Goal: Use online tool/utility: Use online tool/utility

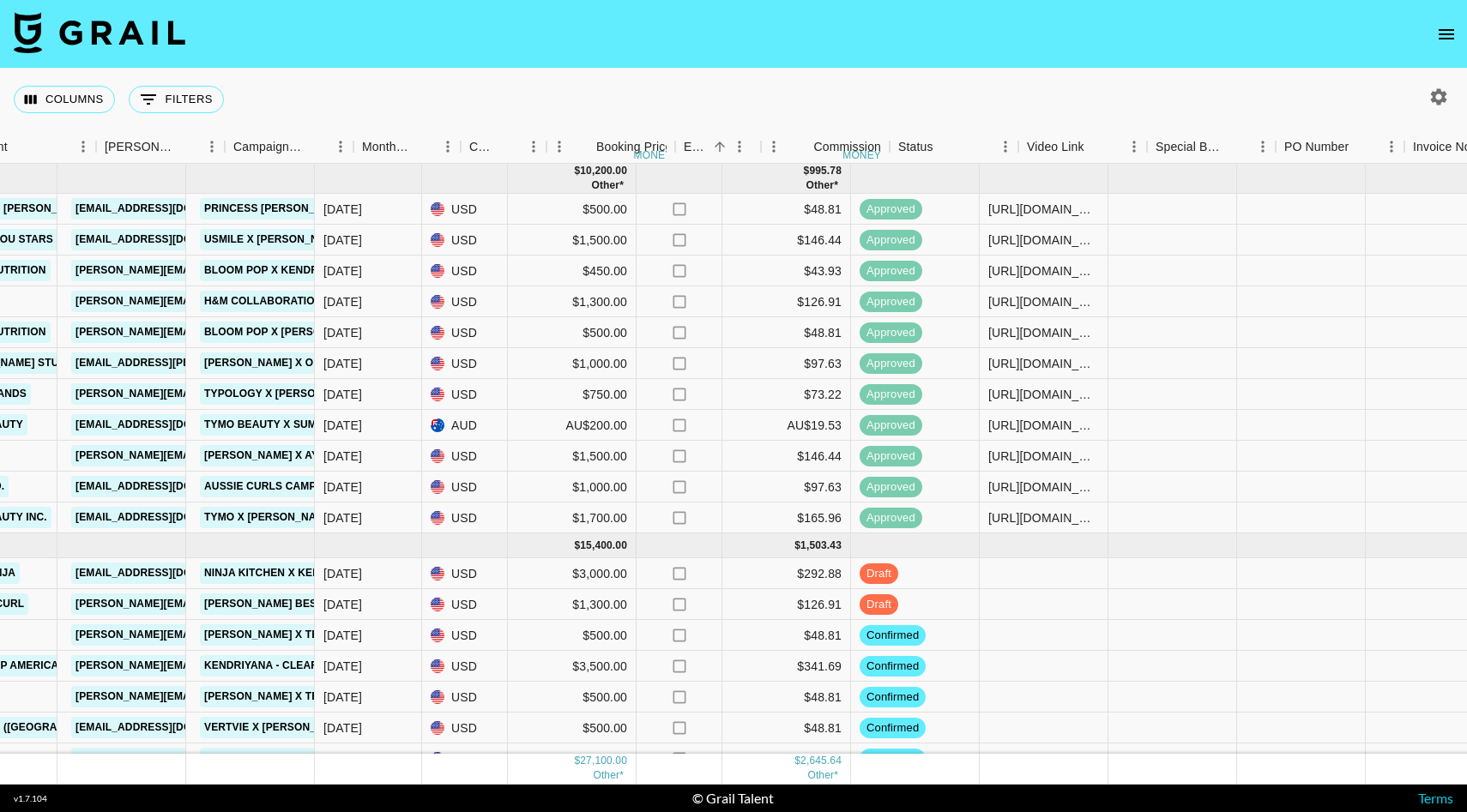
scroll to position [0, 677]
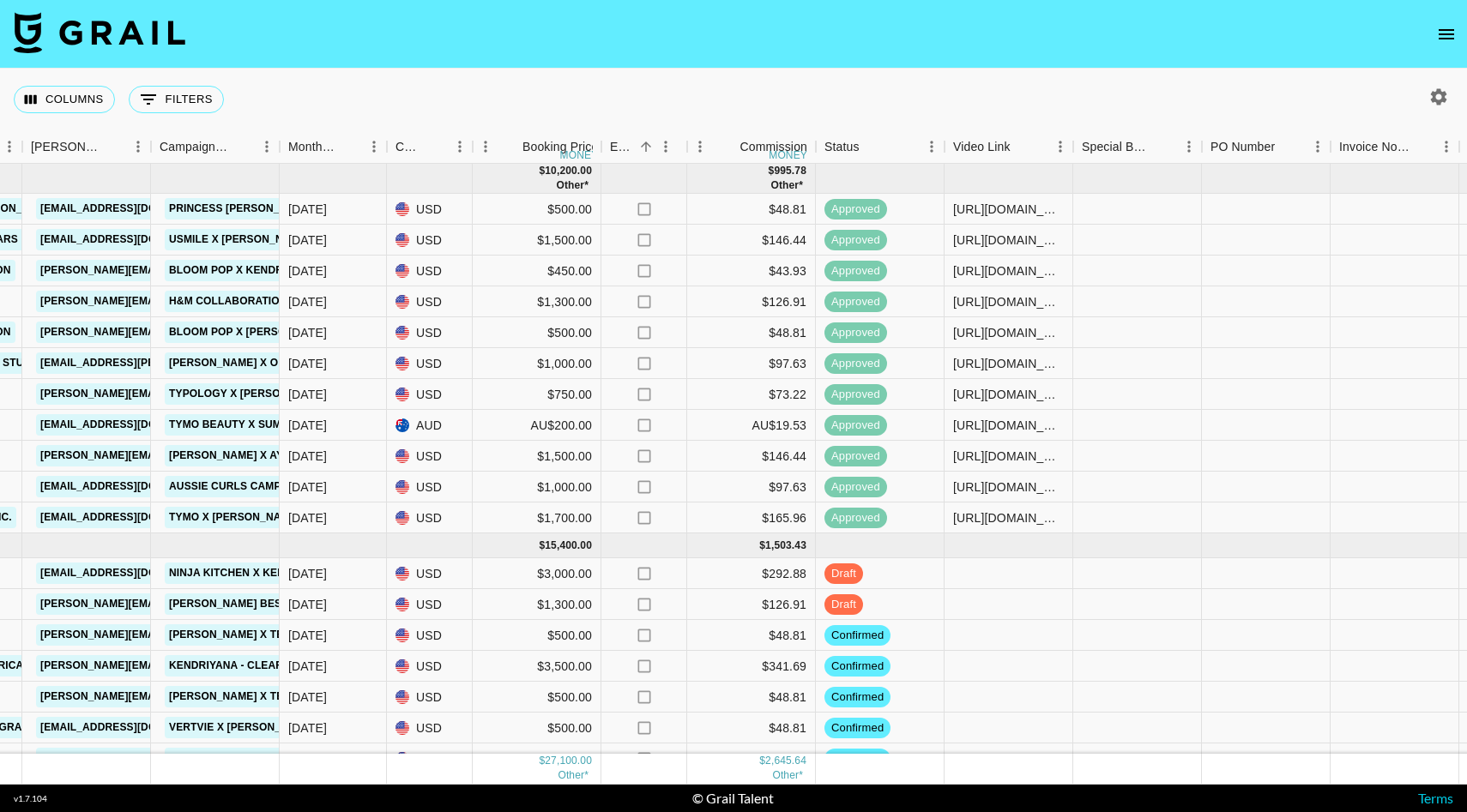
click at [1434, 30] on button "open drawer" at bounding box center [1446, 34] width 34 height 34
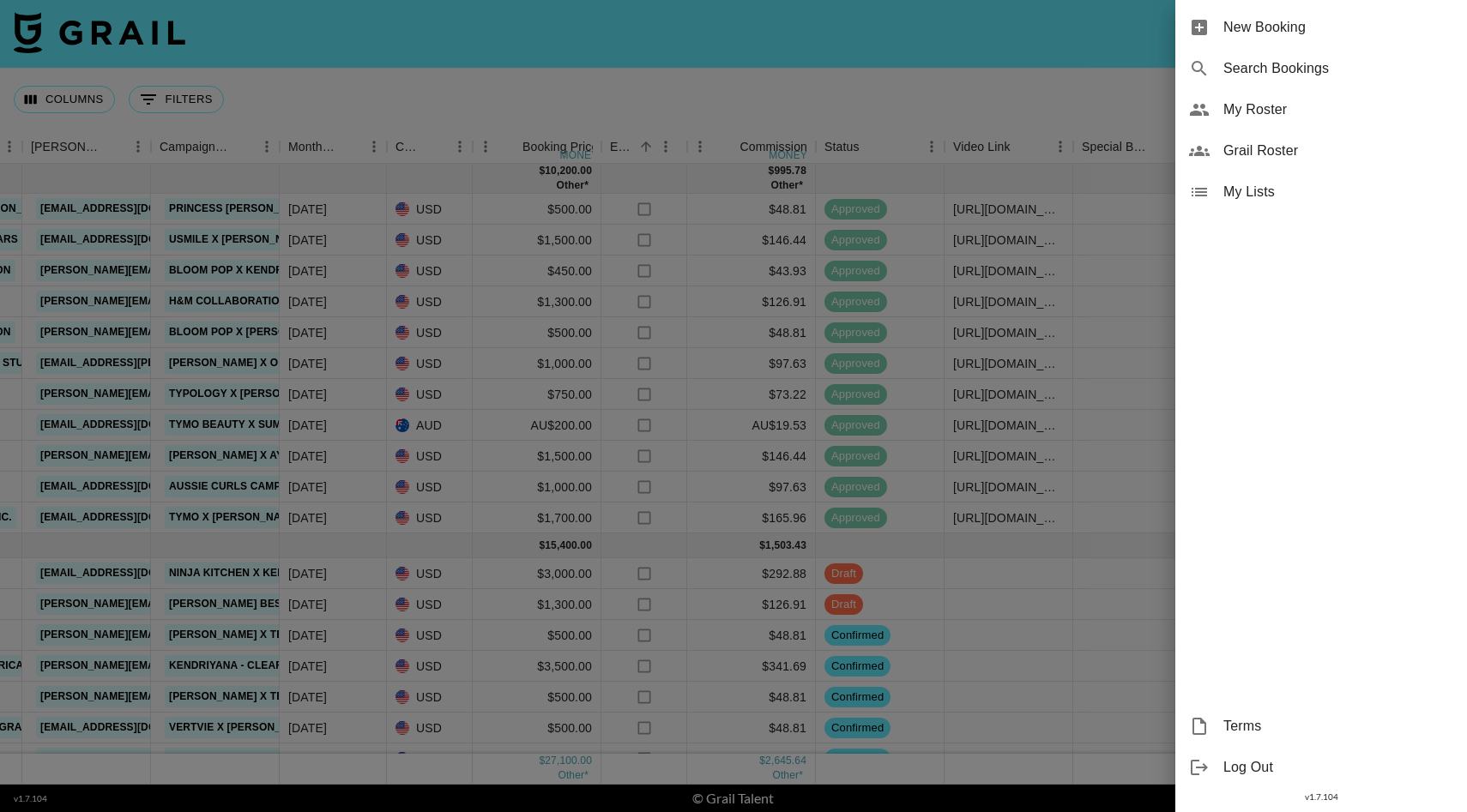
click at [947, 109] on div at bounding box center [733, 406] width 1467 height 812
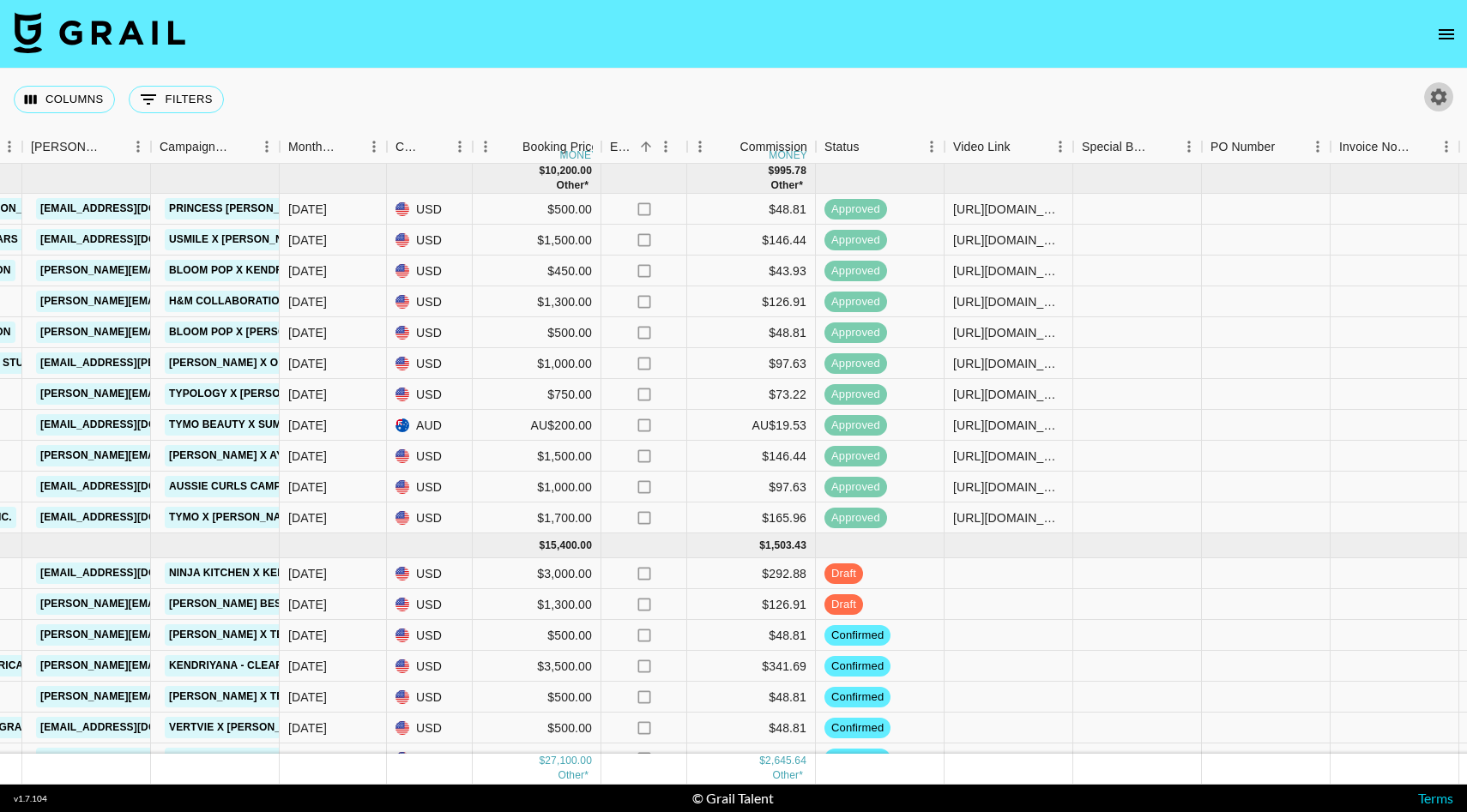
click at [1443, 103] on icon "button" at bounding box center [1438, 96] width 20 height 20
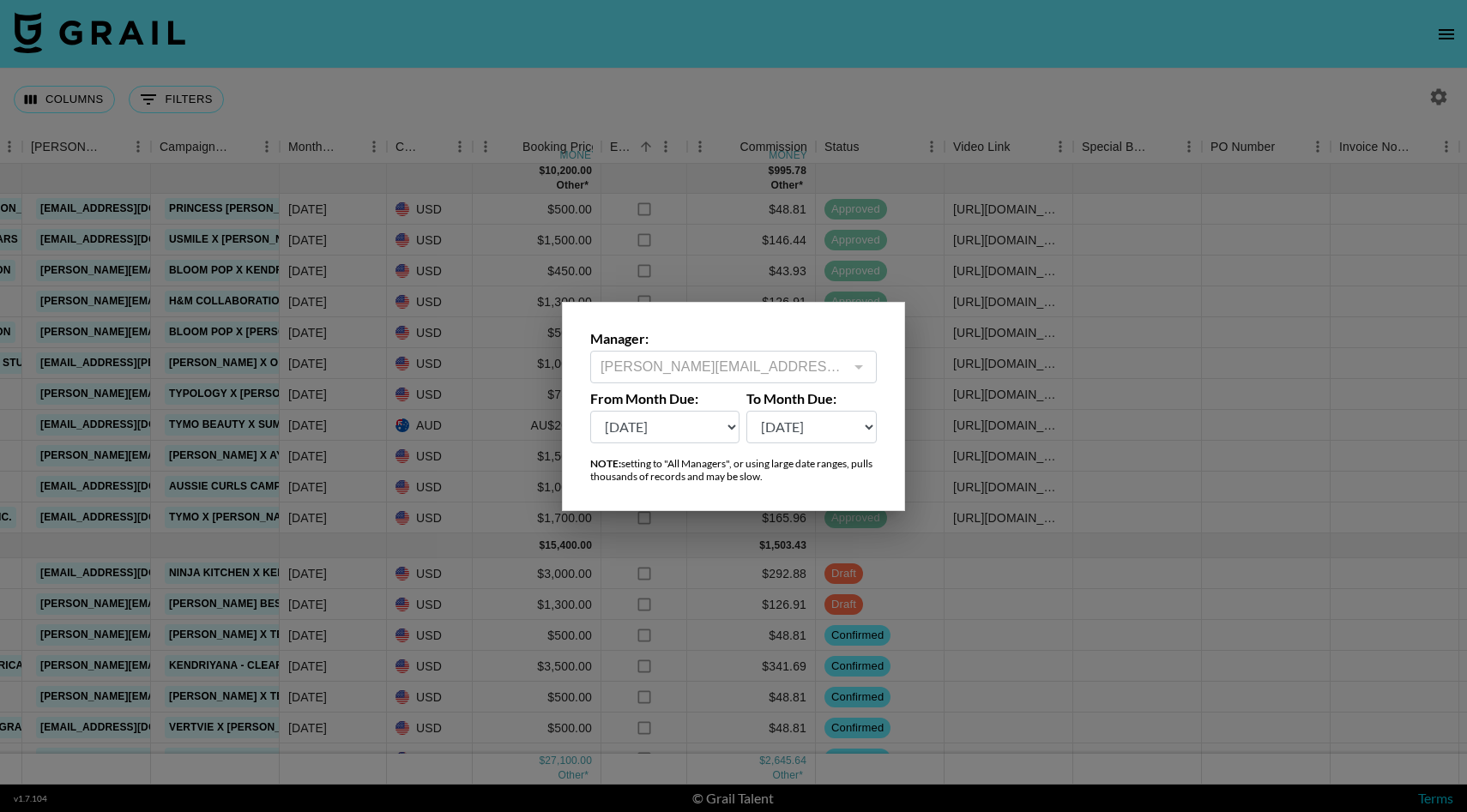
click at [690, 424] on select "[DATE] Sep '[DATE] [DATE] '[DATE] May '[DATE] Mar '[DATE] Jan '[DATE] Nov '[DAT…" at bounding box center [665, 427] width 149 height 32
select select "[DATE]"
click at [590, 411] on select "[DATE] Sep '[DATE] [DATE] '[DATE] May '[DATE] Mar '[DATE] Jan '[DATE] Nov '[DAT…" at bounding box center [665, 427] width 149 height 32
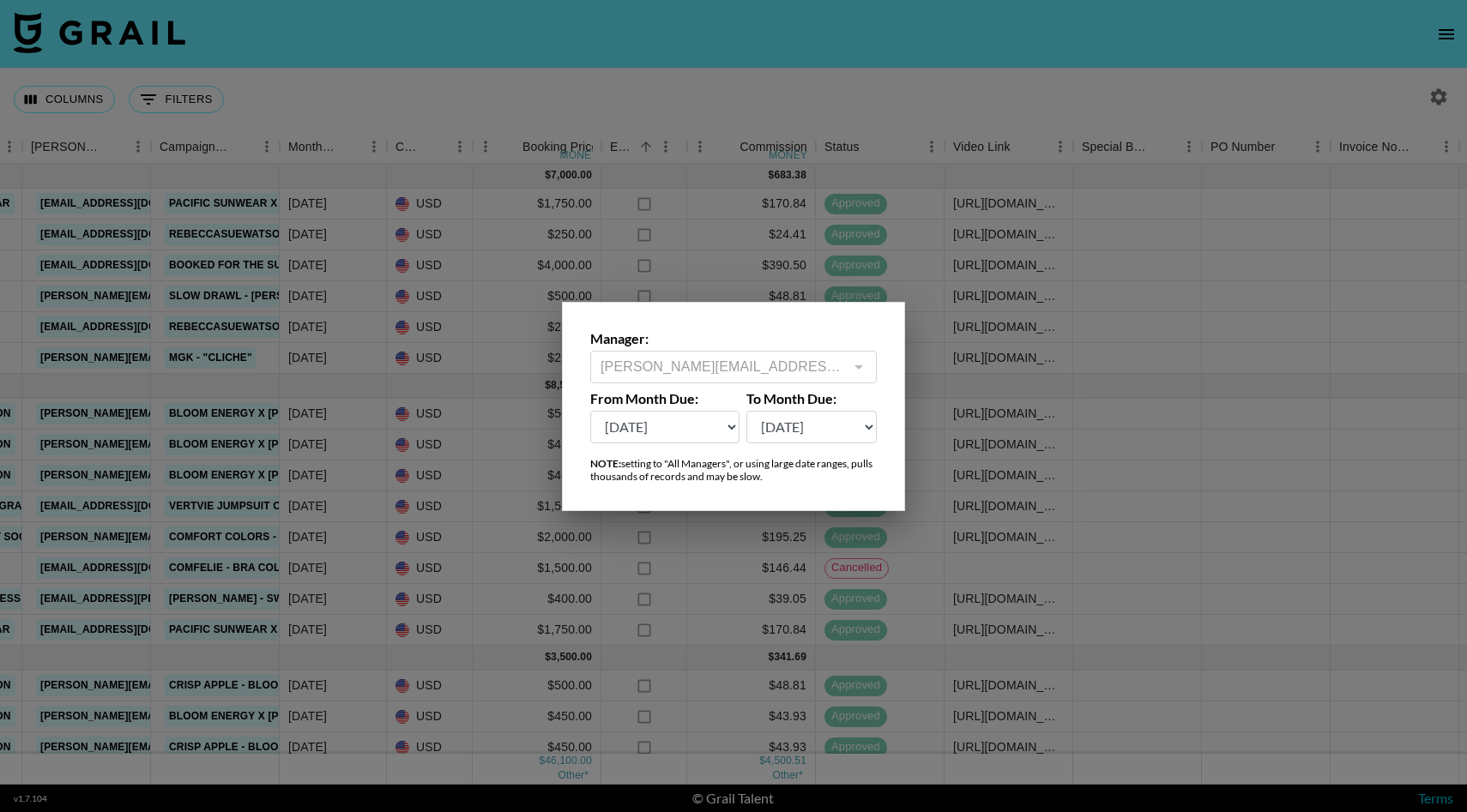
click at [861, 604] on div at bounding box center [733, 406] width 1467 height 812
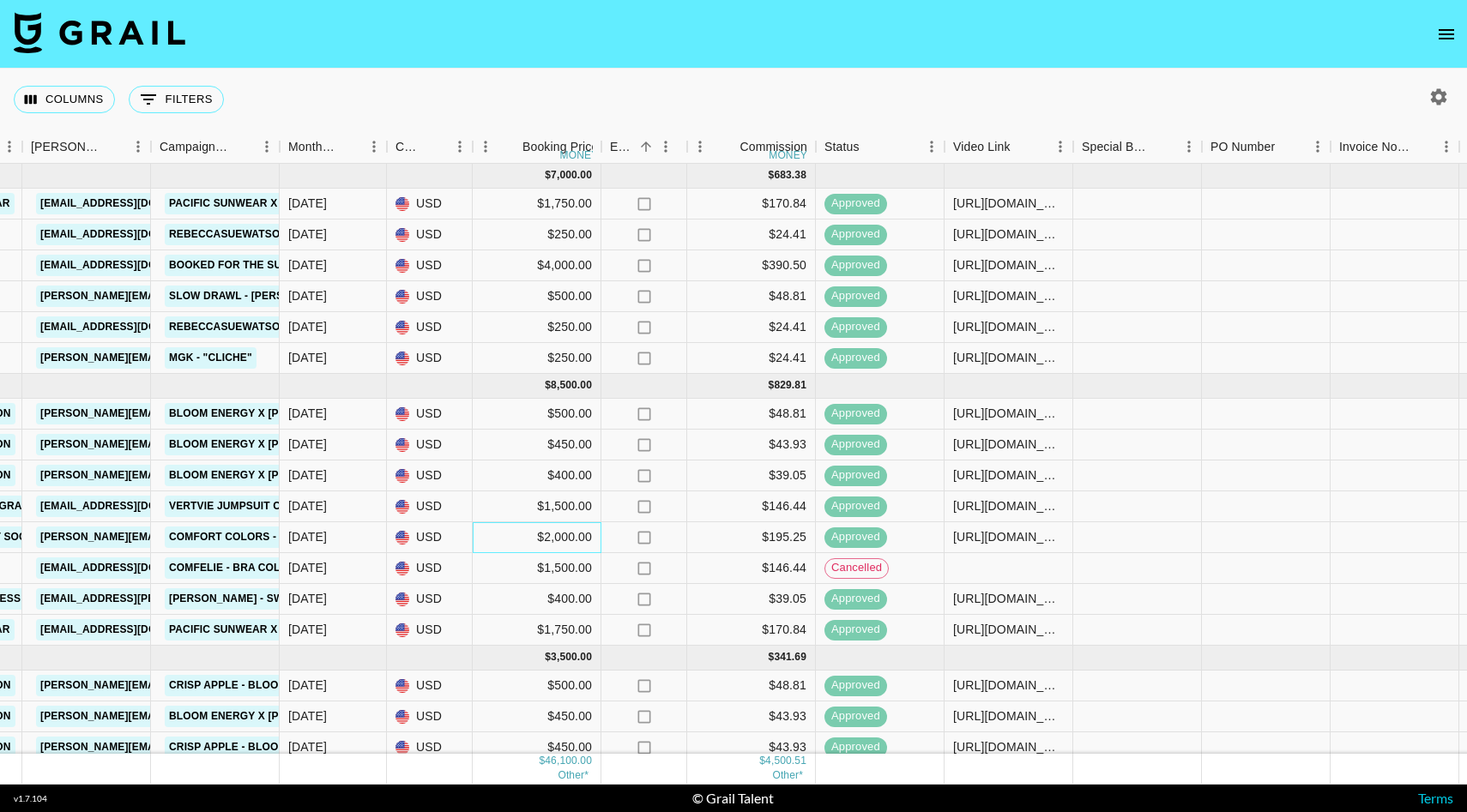
click at [599, 532] on div "$2,000.00" at bounding box center [537, 538] width 129 height 31
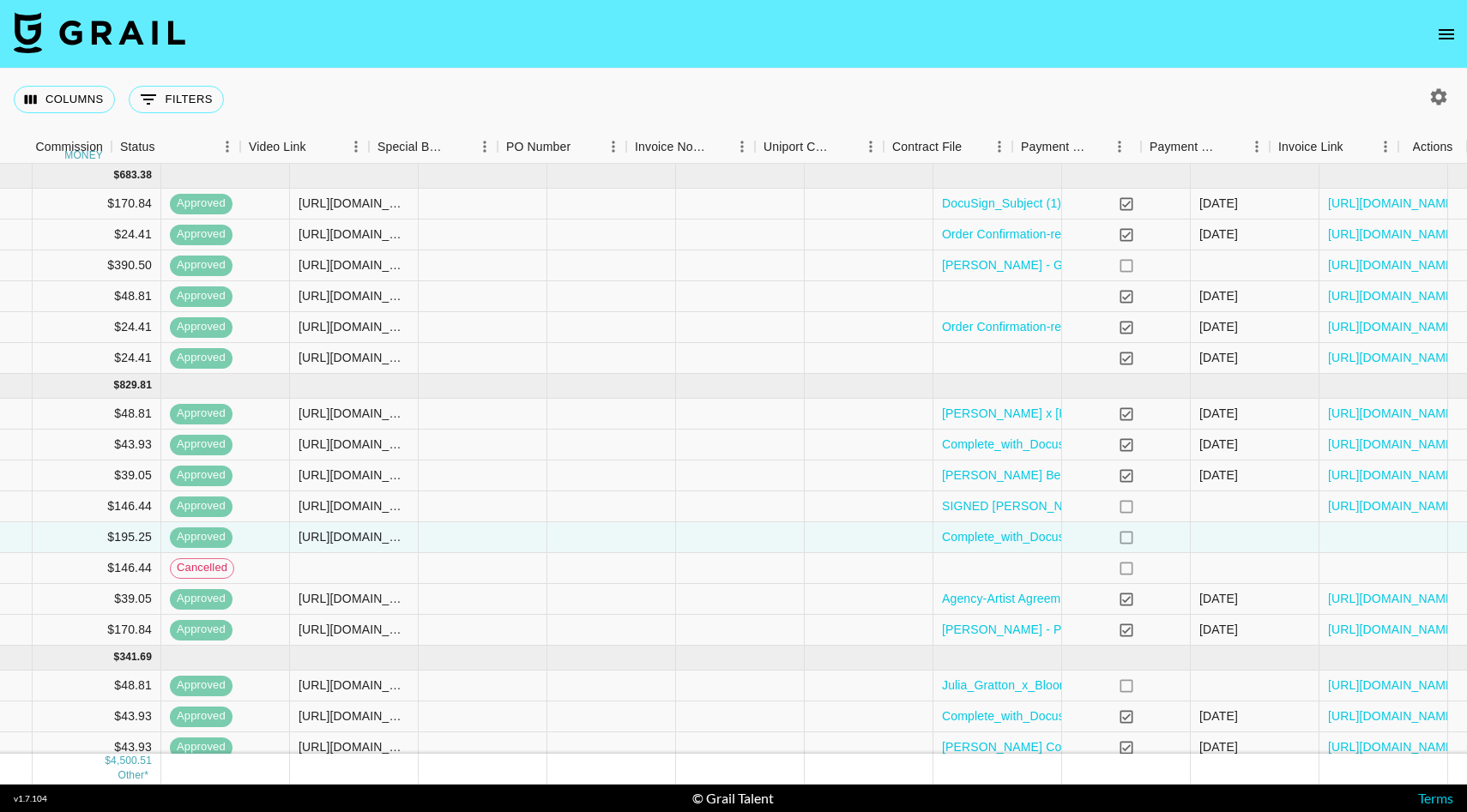
scroll to position [0, 1381]
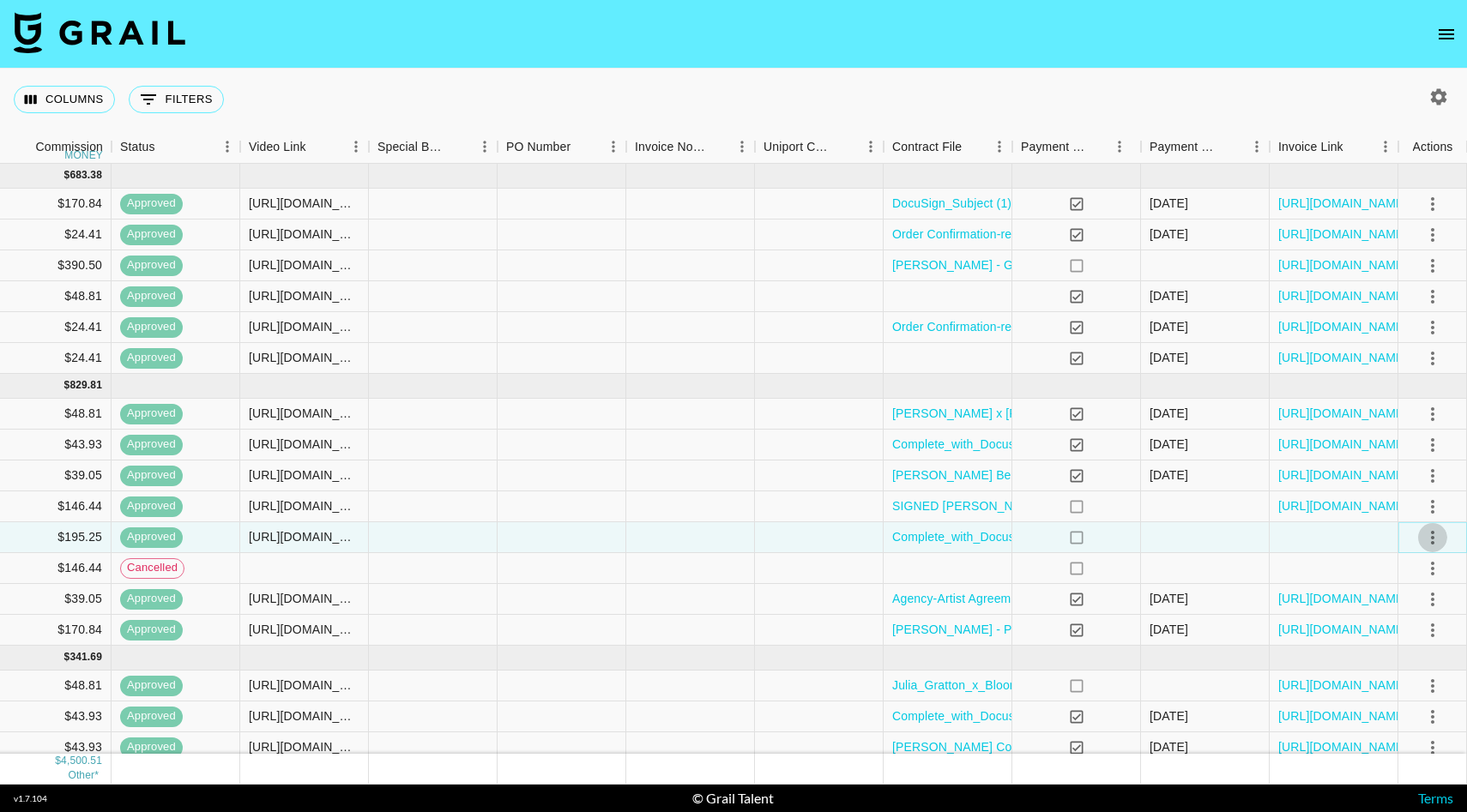
click at [1426, 538] on icon "select merge strategy" at bounding box center [1432, 538] width 20 height 20
click at [1314, 538] on div at bounding box center [1334, 538] width 129 height 31
click at [1185, 542] on div at bounding box center [1205, 538] width 129 height 31
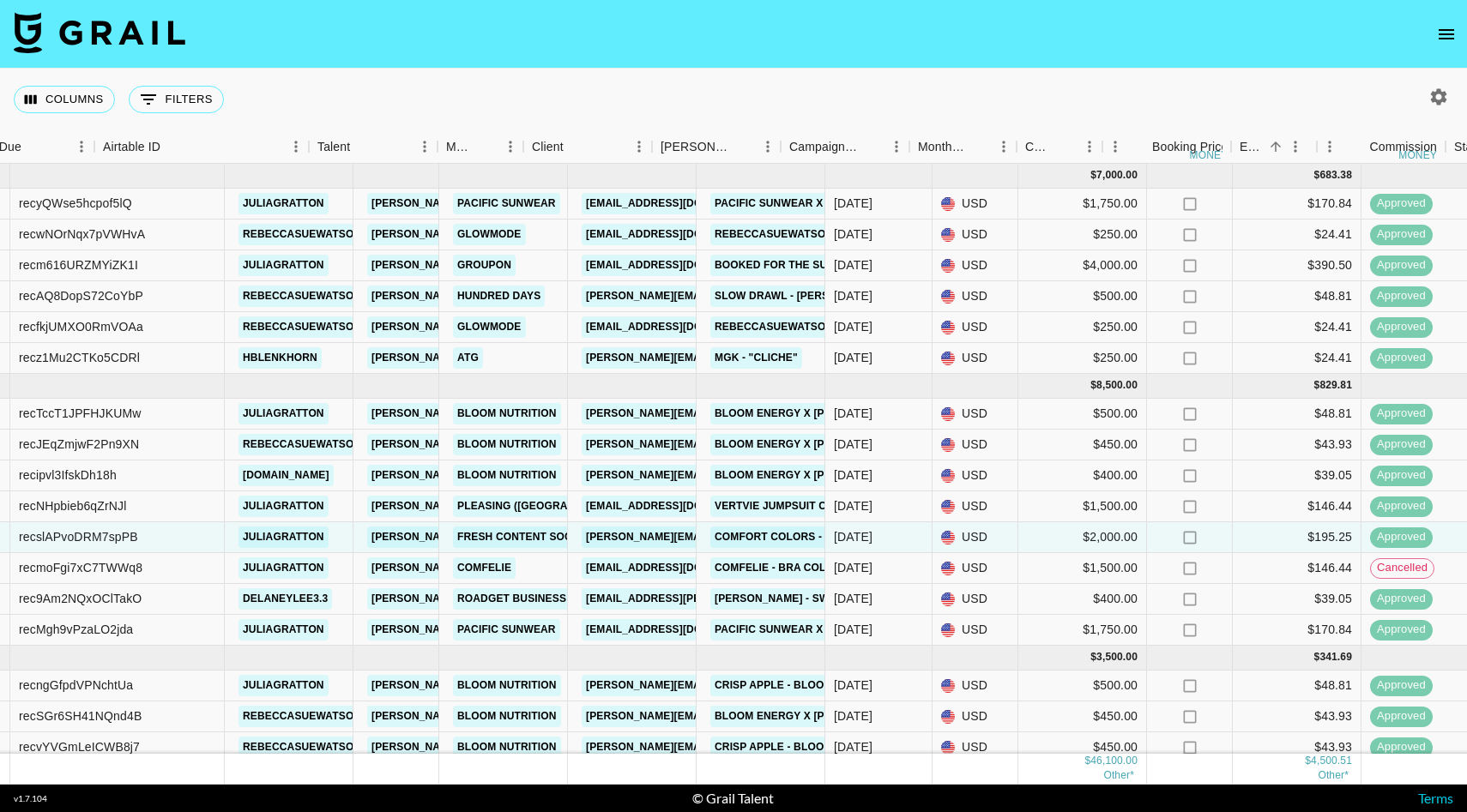
scroll to position [0, 0]
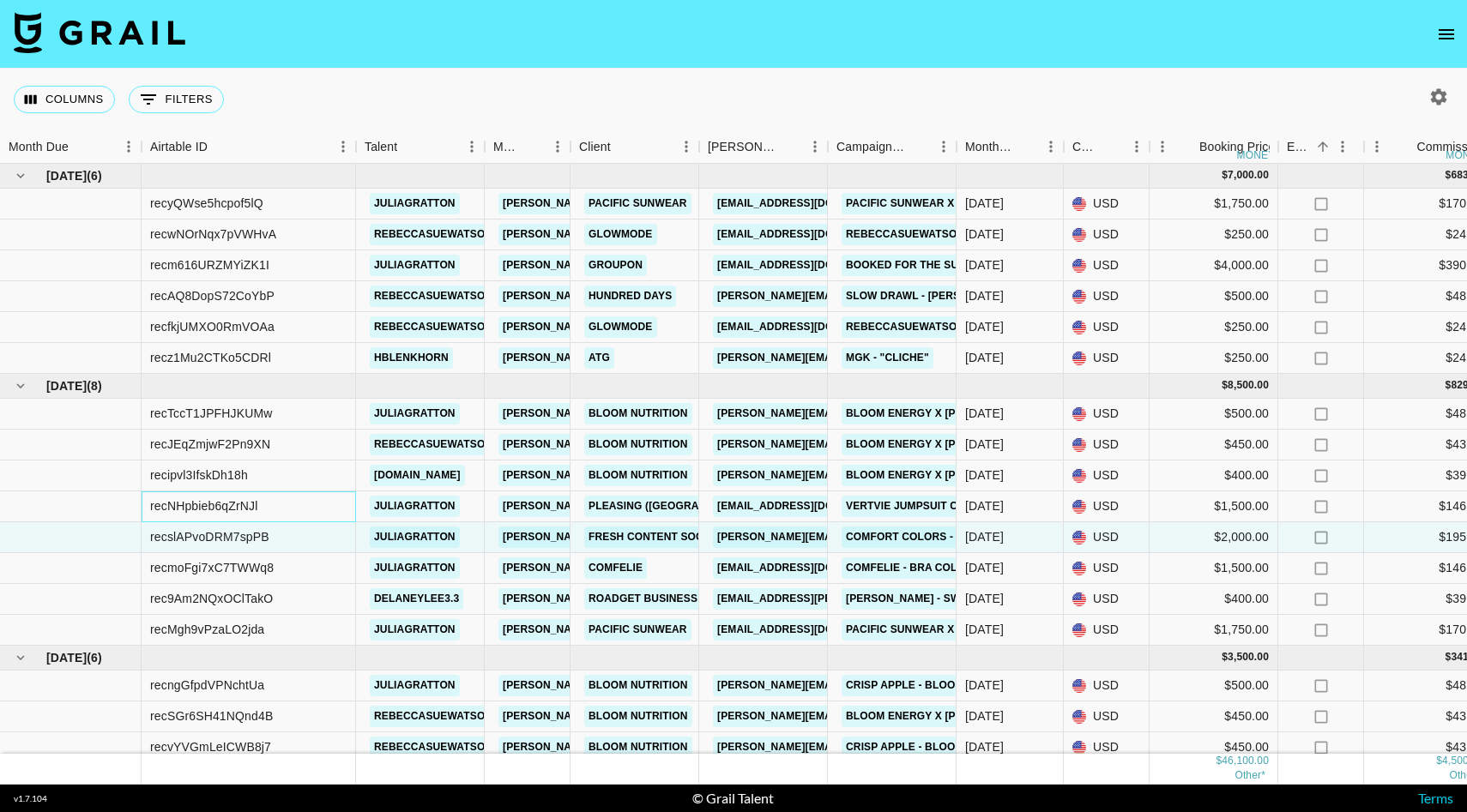
click at [295, 502] on div "recNHpbieb6qZrNJl" at bounding box center [248, 507] width 215 height 31
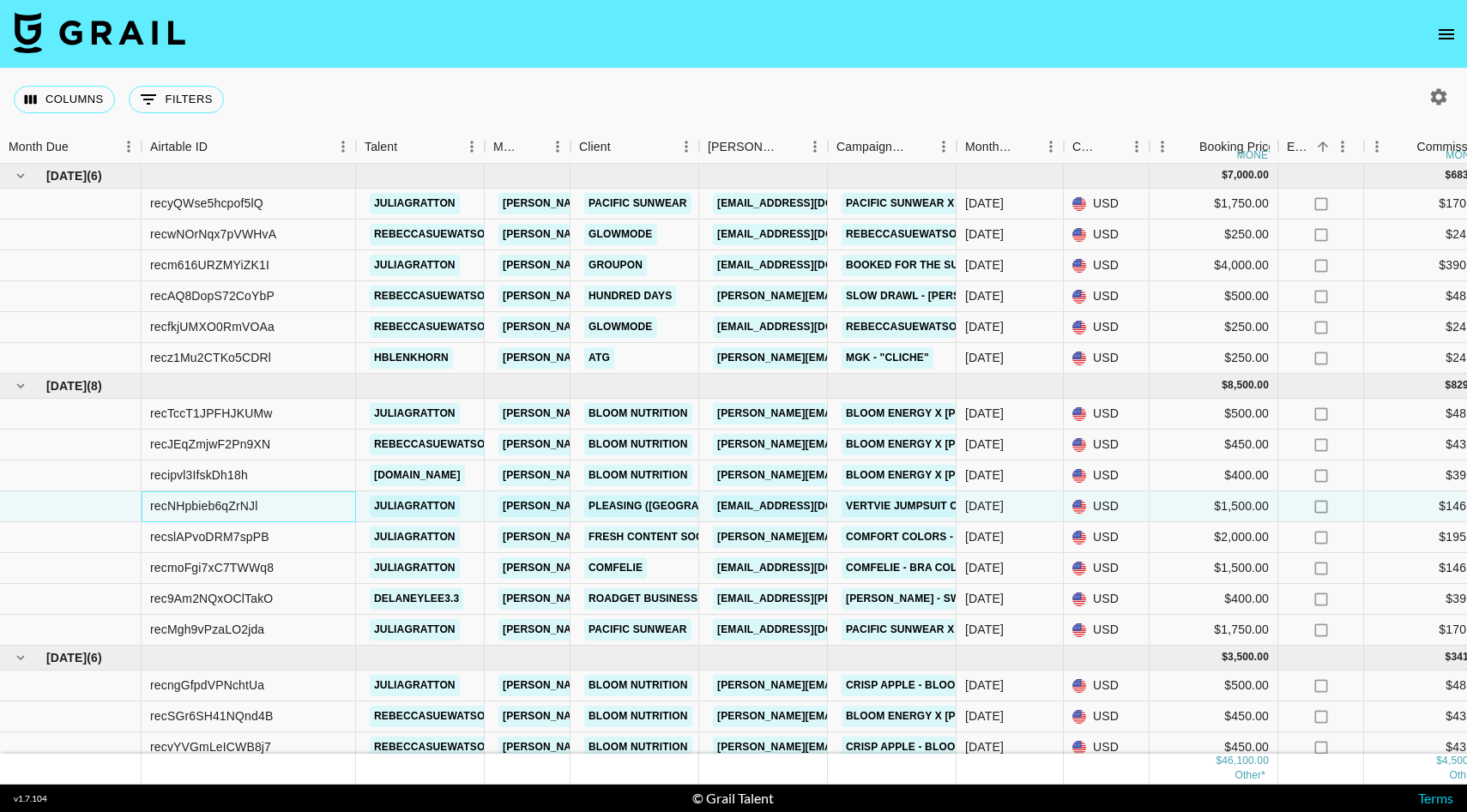
click at [338, 505] on div "recNHpbieb6qZrNJl" at bounding box center [248, 507] width 215 height 31
click at [194, 507] on div "recNHpbieb6qZrNJl" at bounding box center [203, 506] width 107 height 18
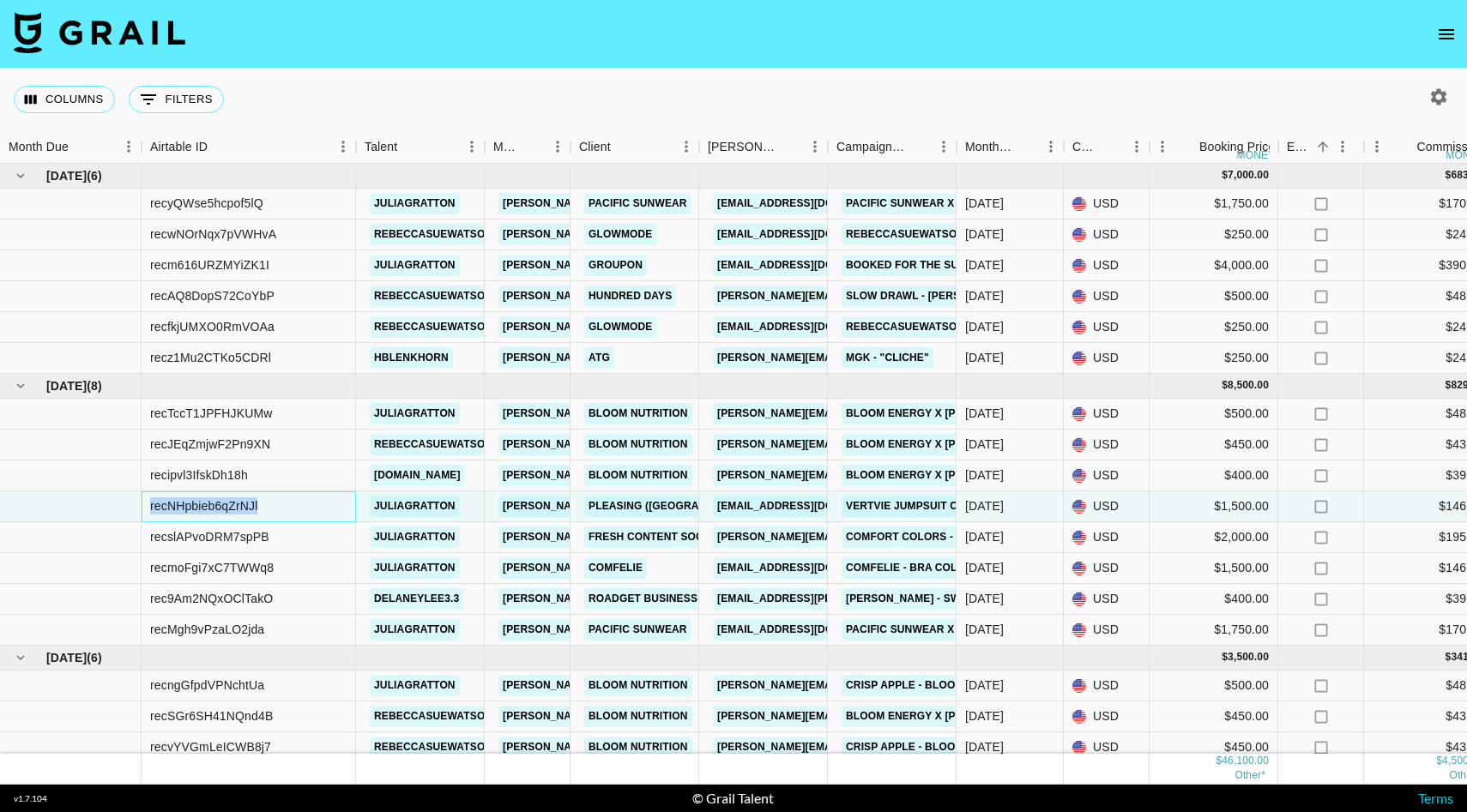
click at [194, 507] on div "recNHpbieb6qZrNJl" at bounding box center [203, 506] width 107 height 18
copy div "recNHpbieb6qZrNJl"
click at [1448, 106] on icon "button" at bounding box center [1438, 96] width 20 height 20
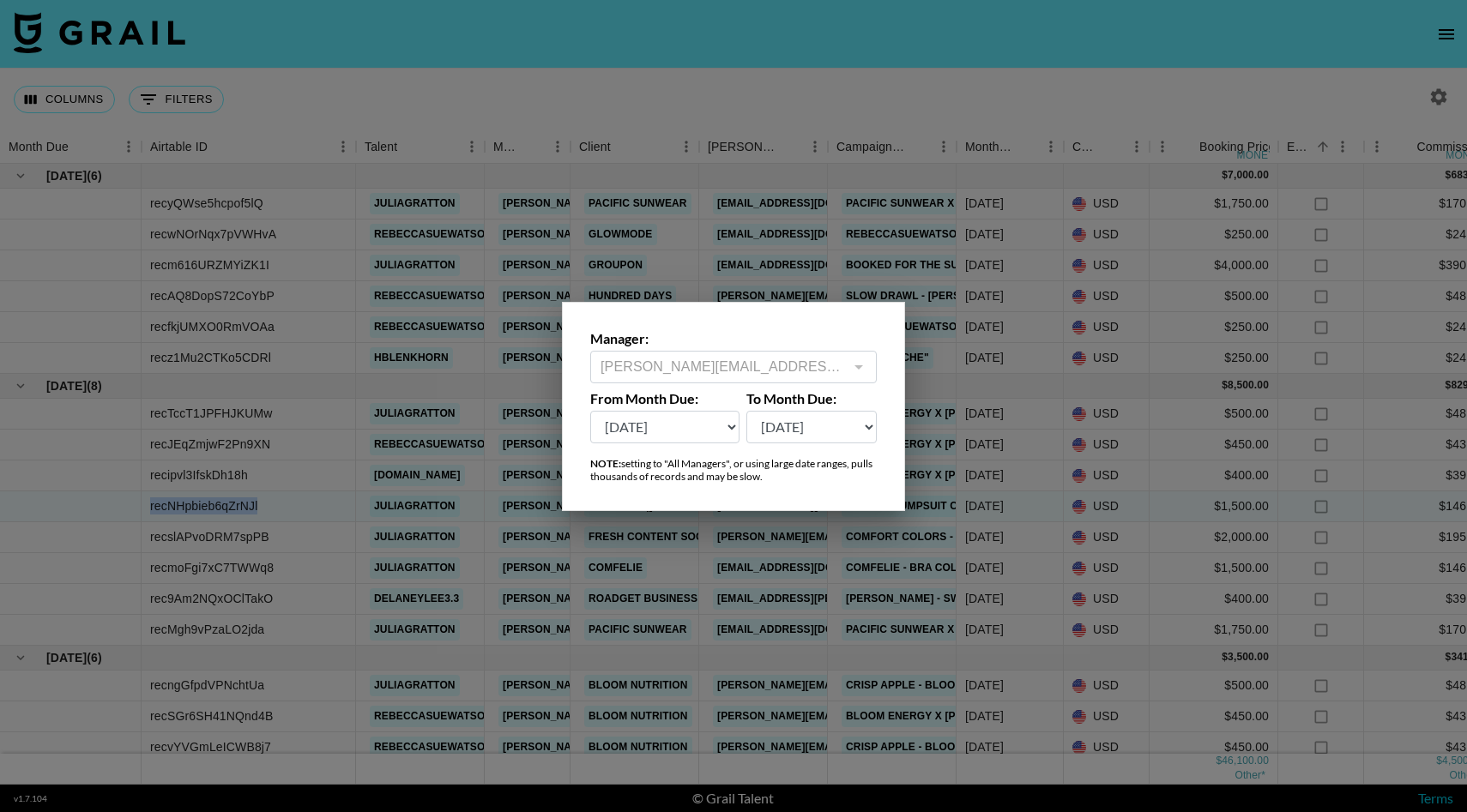
click at [722, 416] on select "[DATE] Sep '[DATE] [DATE] '[DATE] May '[DATE] Mar '[DATE] Jan '[DATE] Nov '[DAT…" at bounding box center [665, 427] width 149 height 32
select select "[DATE]"
click at [590, 411] on select "[DATE] Sep '[DATE] [DATE] '[DATE] May '[DATE] Mar '[DATE] Jan '[DATE] Nov '[DAT…" at bounding box center [665, 427] width 149 height 32
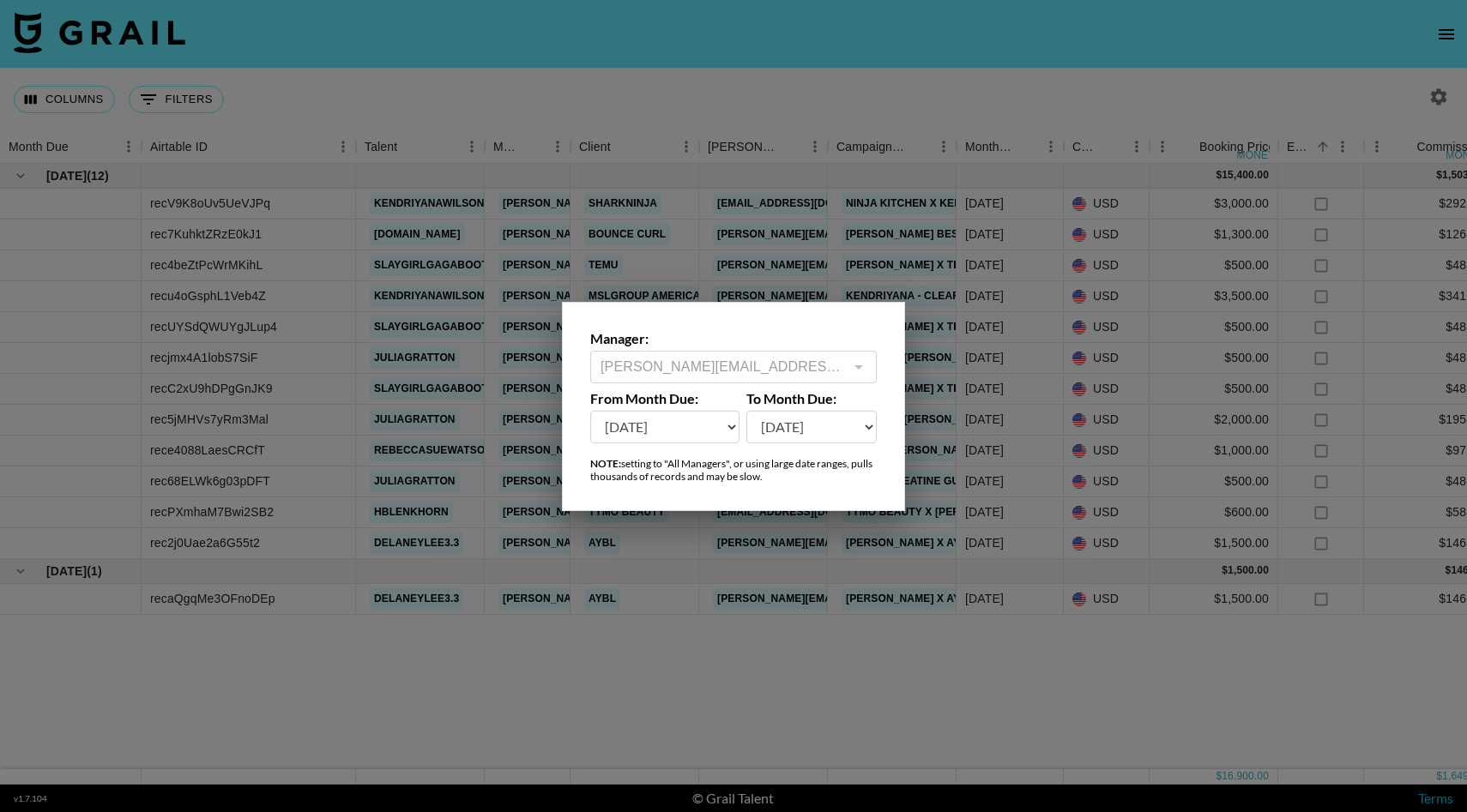
click at [860, 217] on div at bounding box center [733, 406] width 1467 height 812
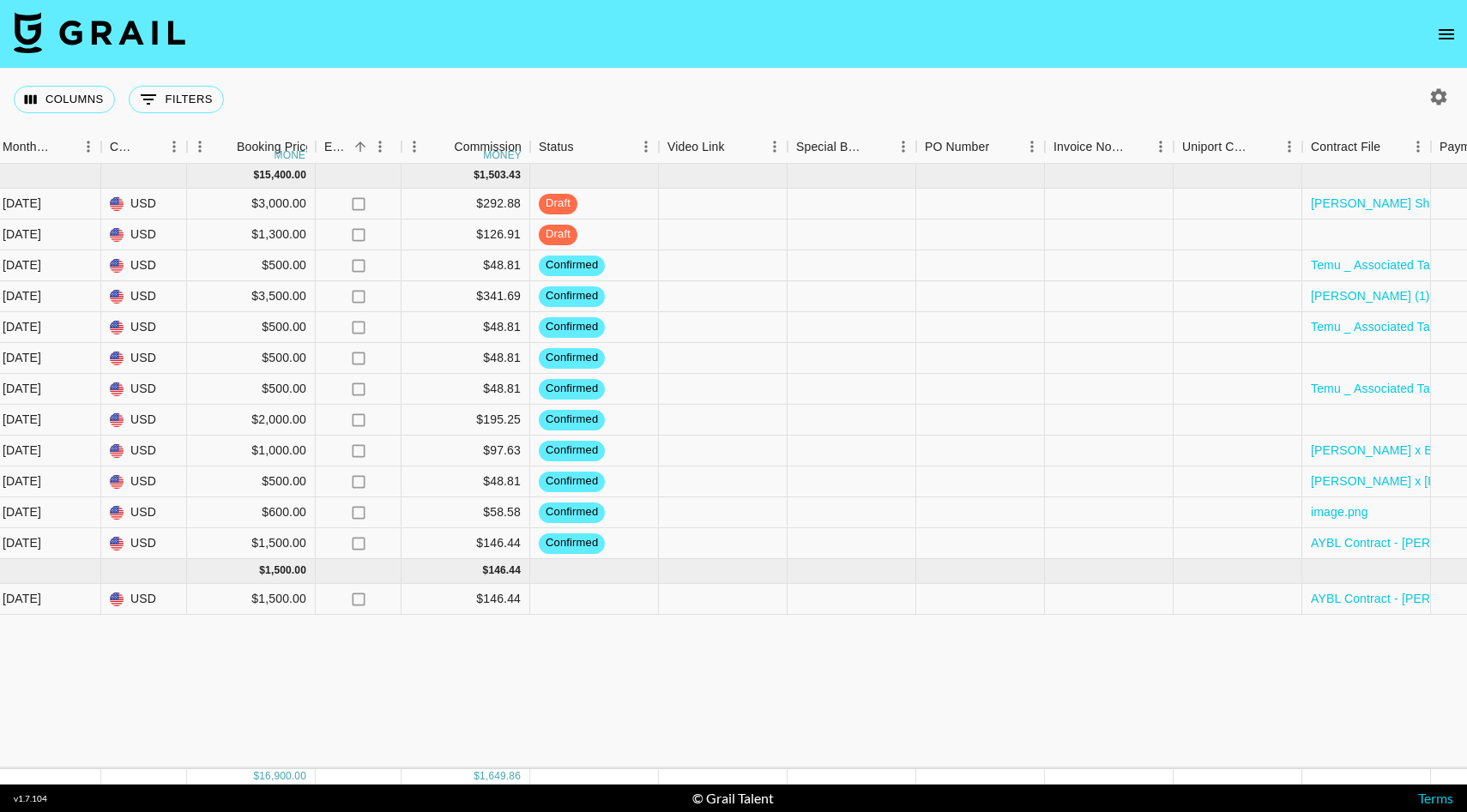
scroll to position [0, 975]
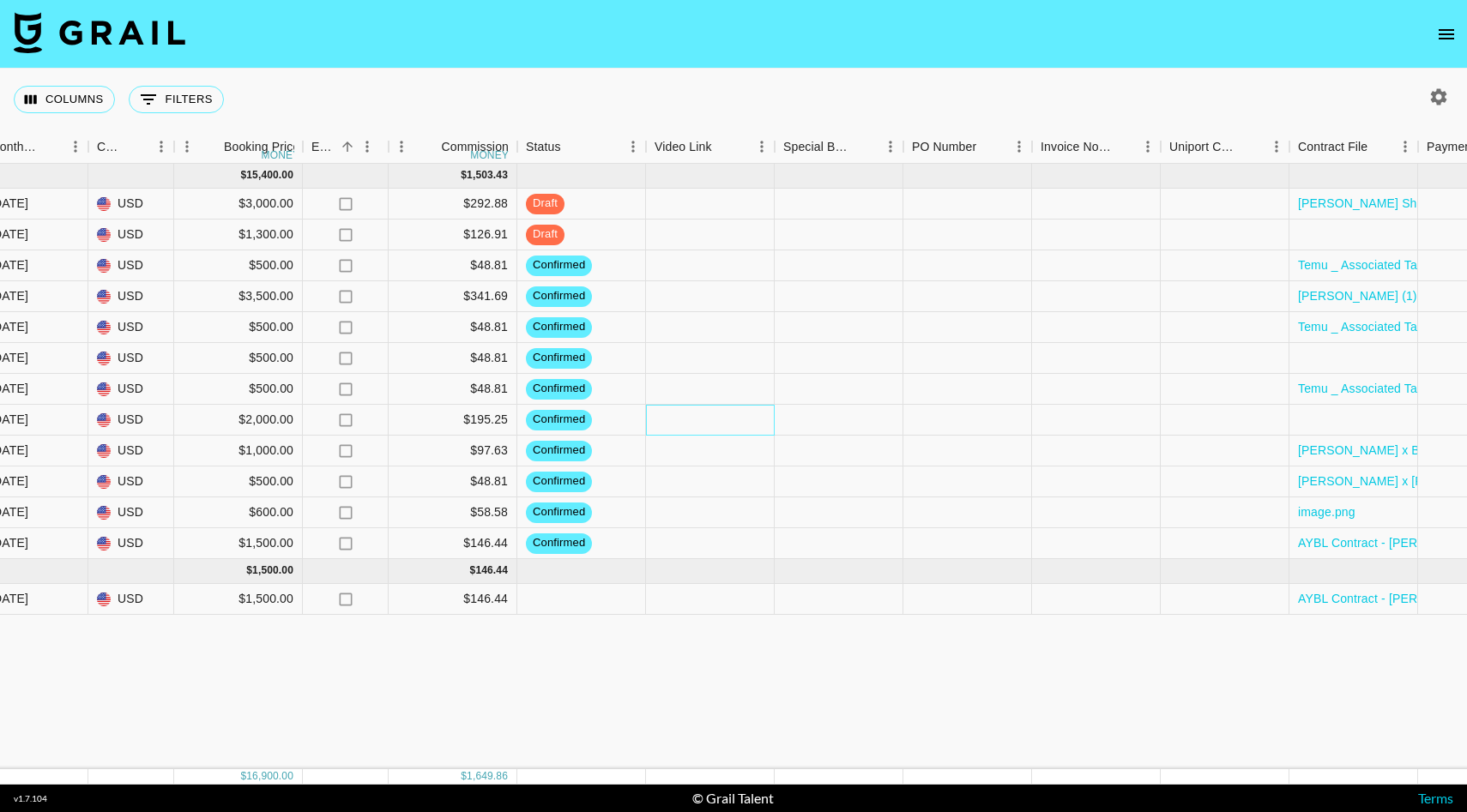
click at [695, 421] on div at bounding box center [710, 420] width 129 height 31
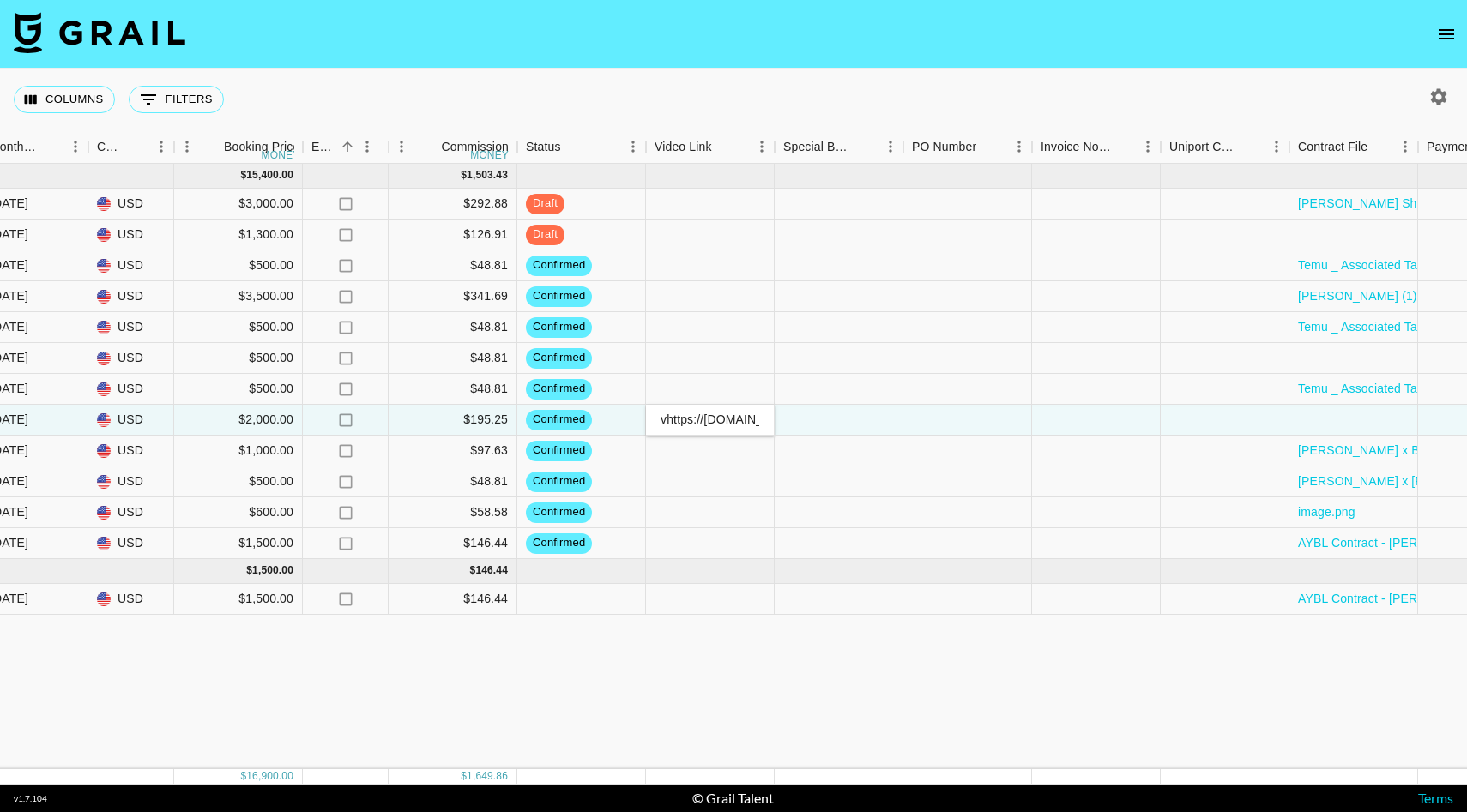
scroll to position [0, 156]
type input "vhttps://[DOMAIN_NAME][URL]"
click at [711, 381] on div at bounding box center [710, 389] width 129 height 31
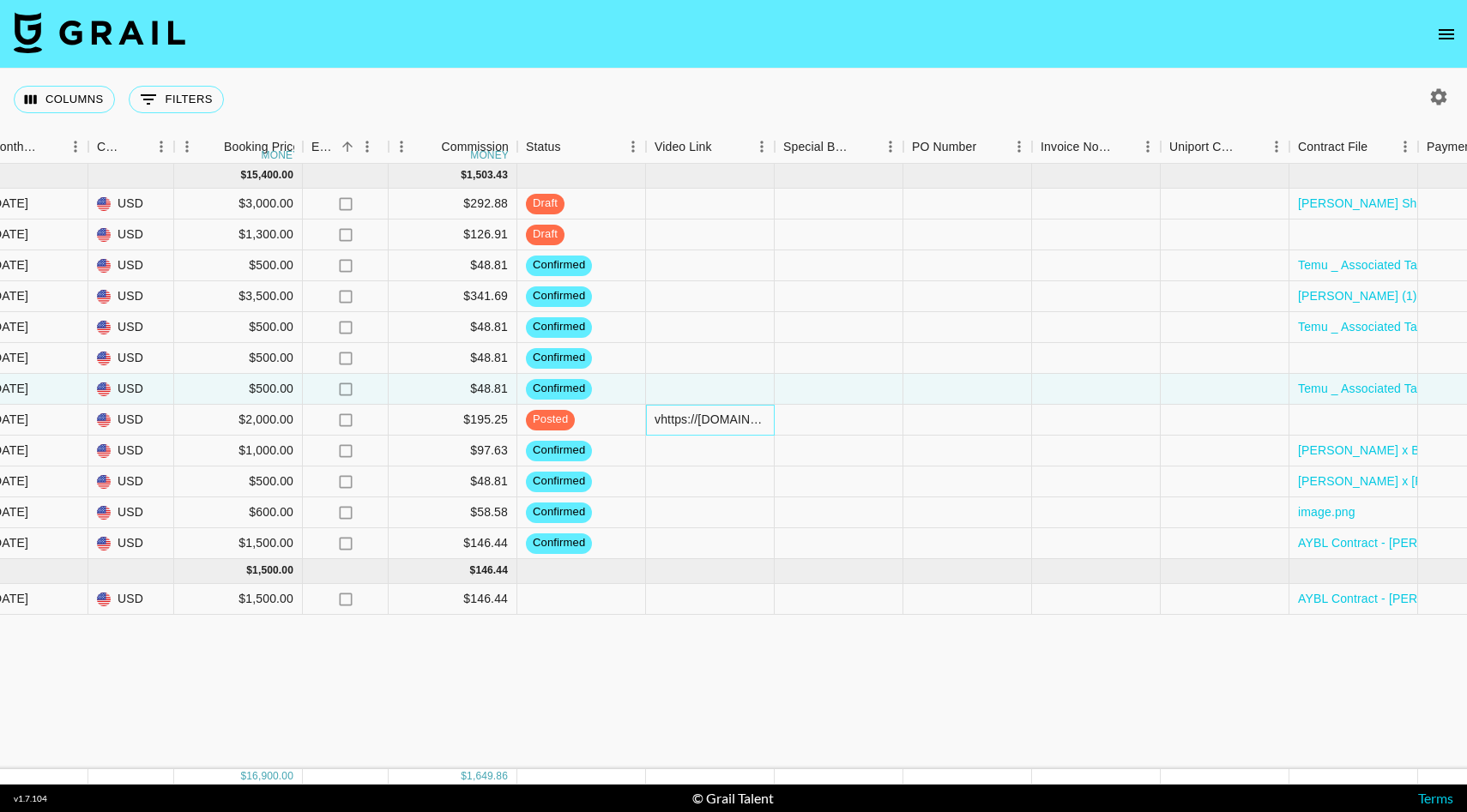
click at [659, 422] on div "vhttps://[DOMAIN_NAME][URL]" at bounding box center [709, 420] width 110 height 18
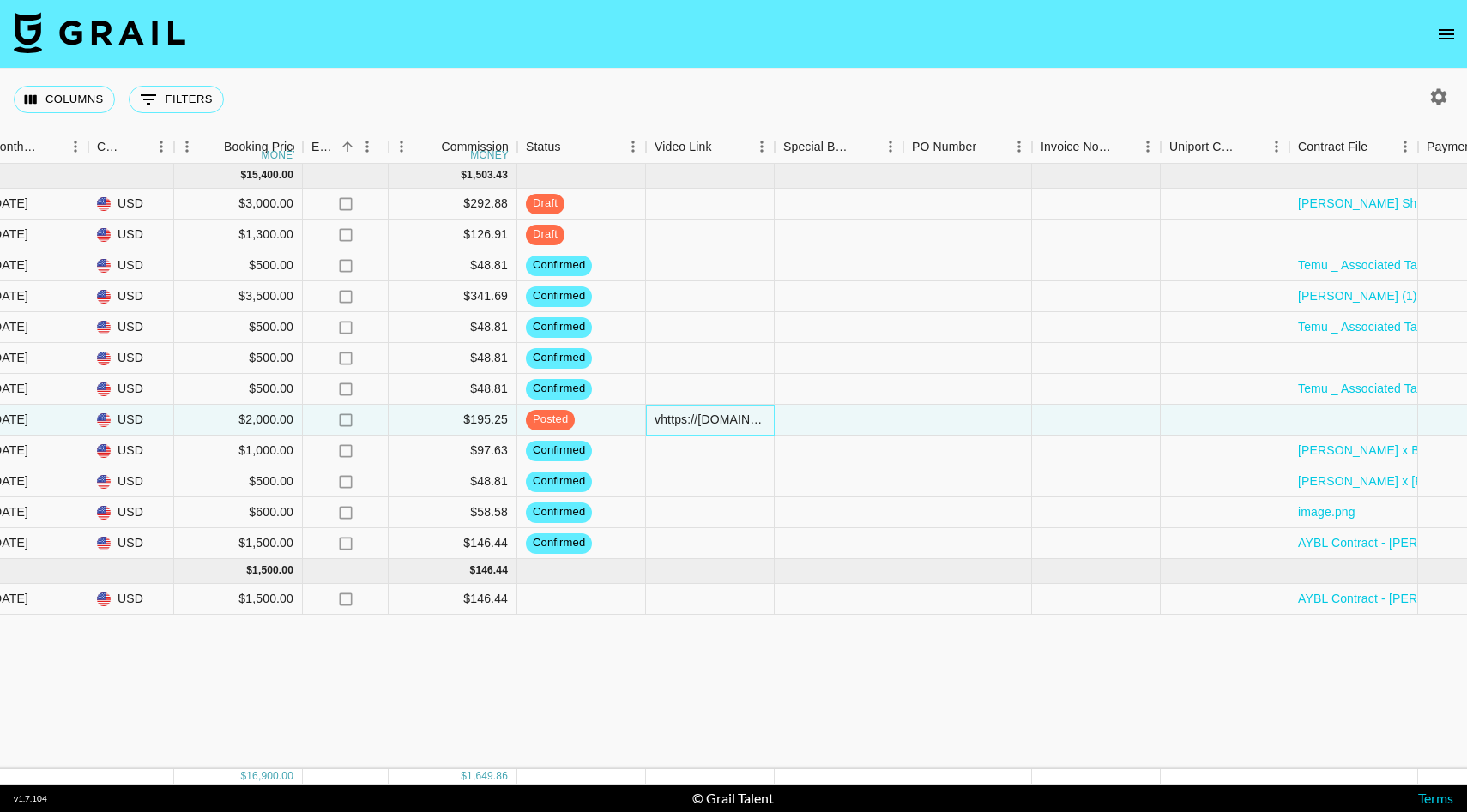
click at [659, 422] on div "vhttps://[DOMAIN_NAME][URL]" at bounding box center [709, 420] width 110 height 18
click at [689, 419] on div "vhttps://[DOMAIN_NAME][URL]" at bounding box center [709, 420] width 110 height 18
click at [689, 419] on input "vhttps://[DOMAIN_NAME][URL]" at bounding box center [710, 420] width 126 height 14
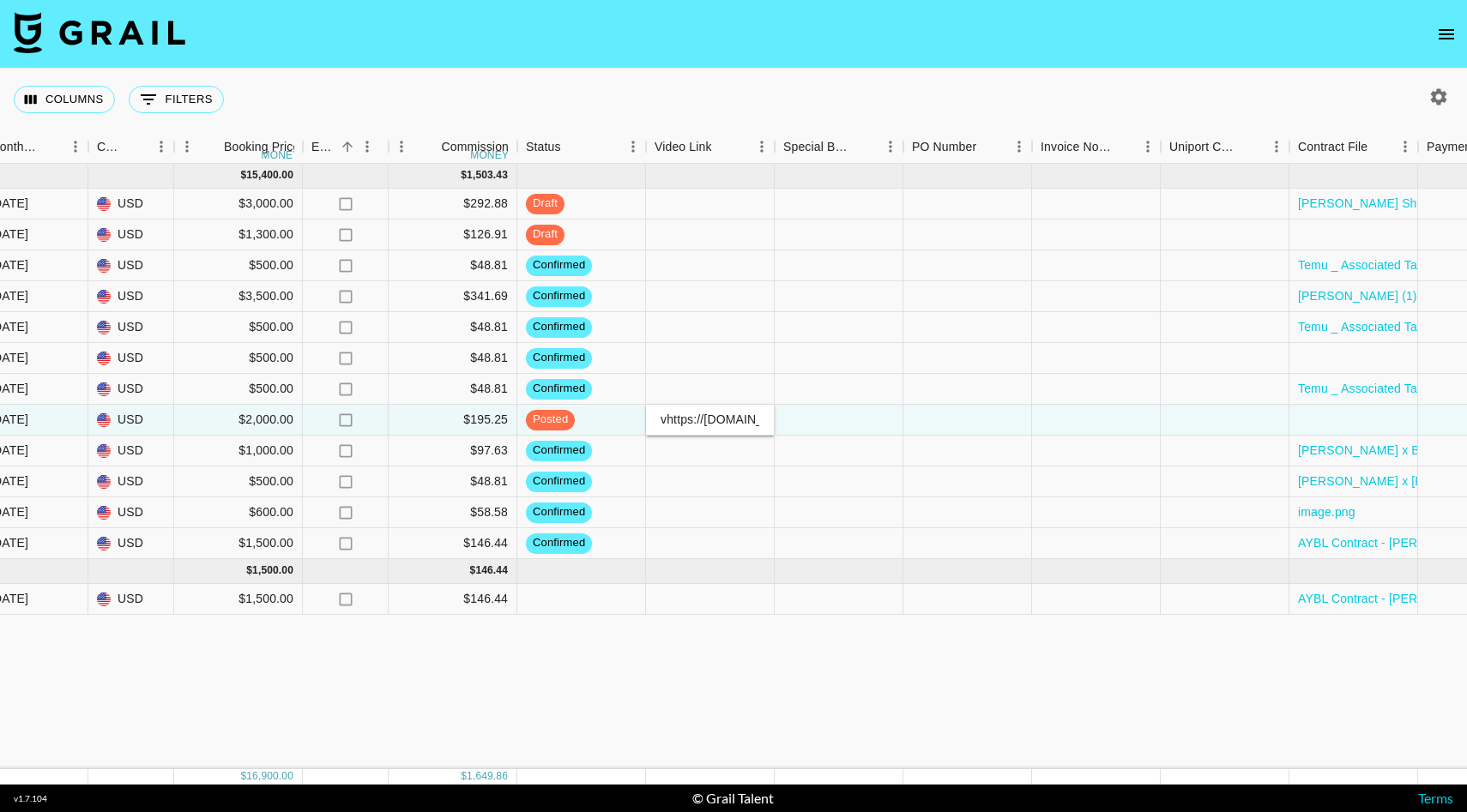
scroll to position [0, 157]
click at [682, 419] on input "vhttps://[DOMAIN_NAME][URL]" at bounding box center [710, 420] width 126 height 14
type input "[URL][DOMAIN_NAME]"
click at [750, 375] on div at bounding box center [710, 389] width 129 height 31
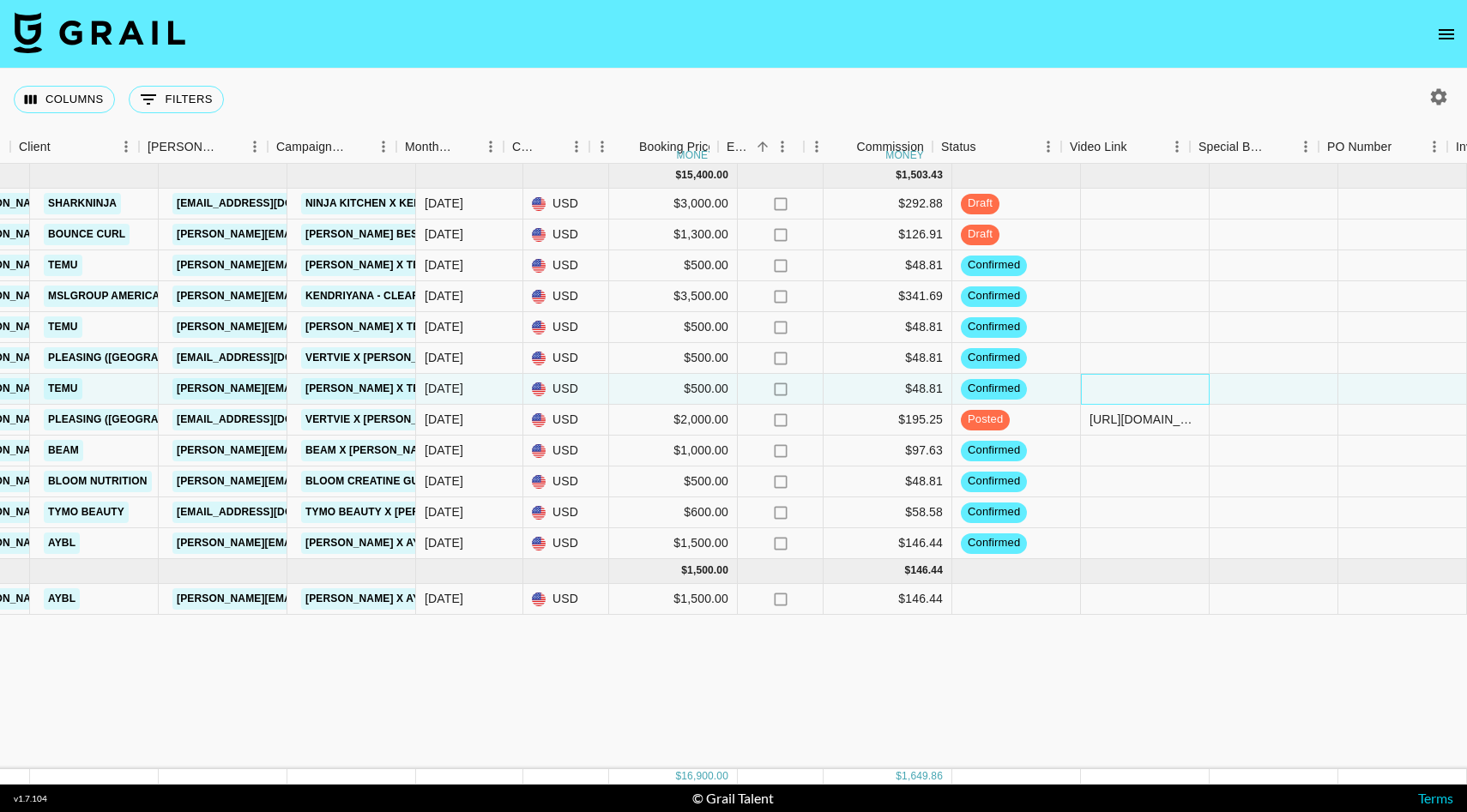
scroll to position [0, 560]
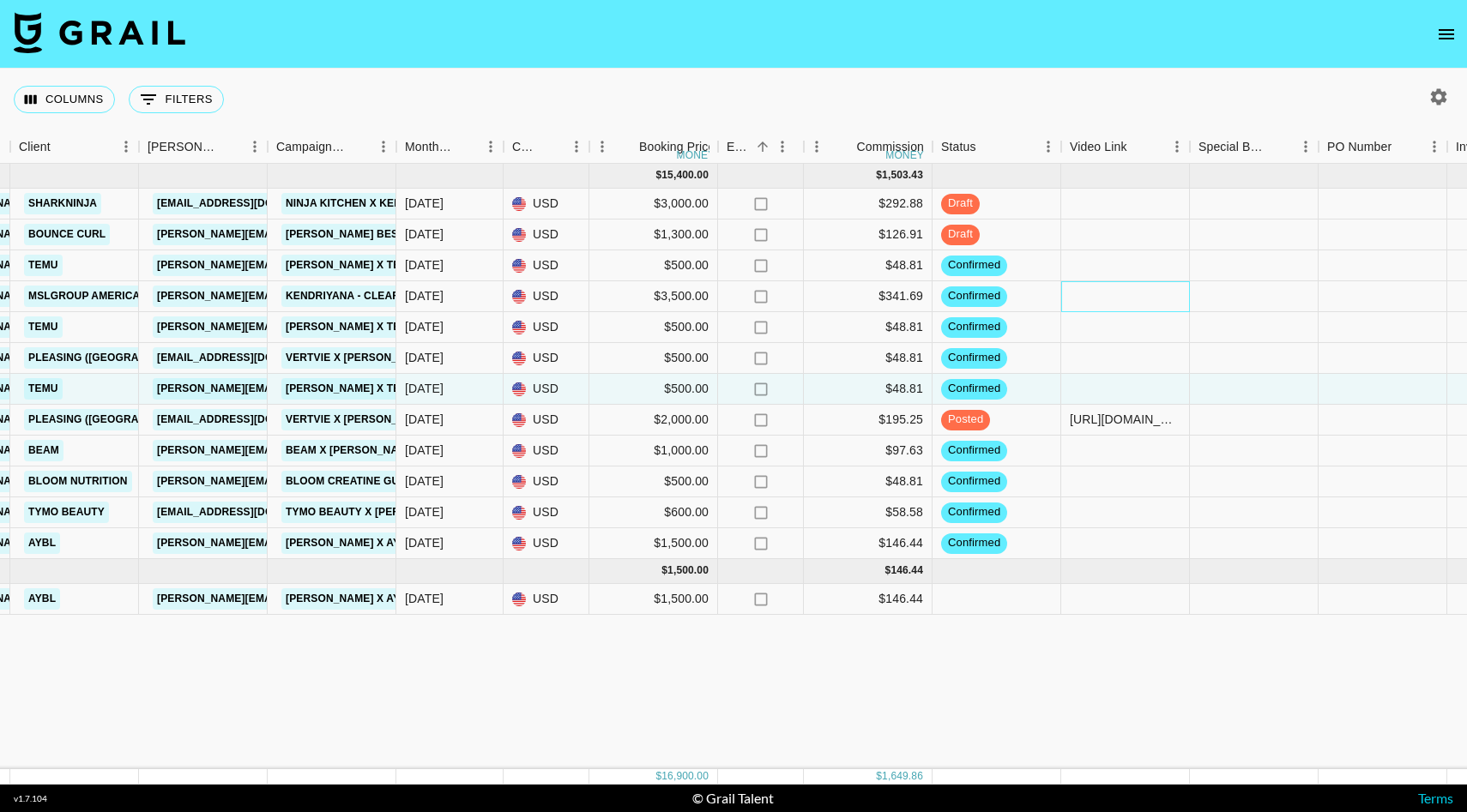
click at [1088, 296] on div at bounding box center [1125, 296] width 129 height 31
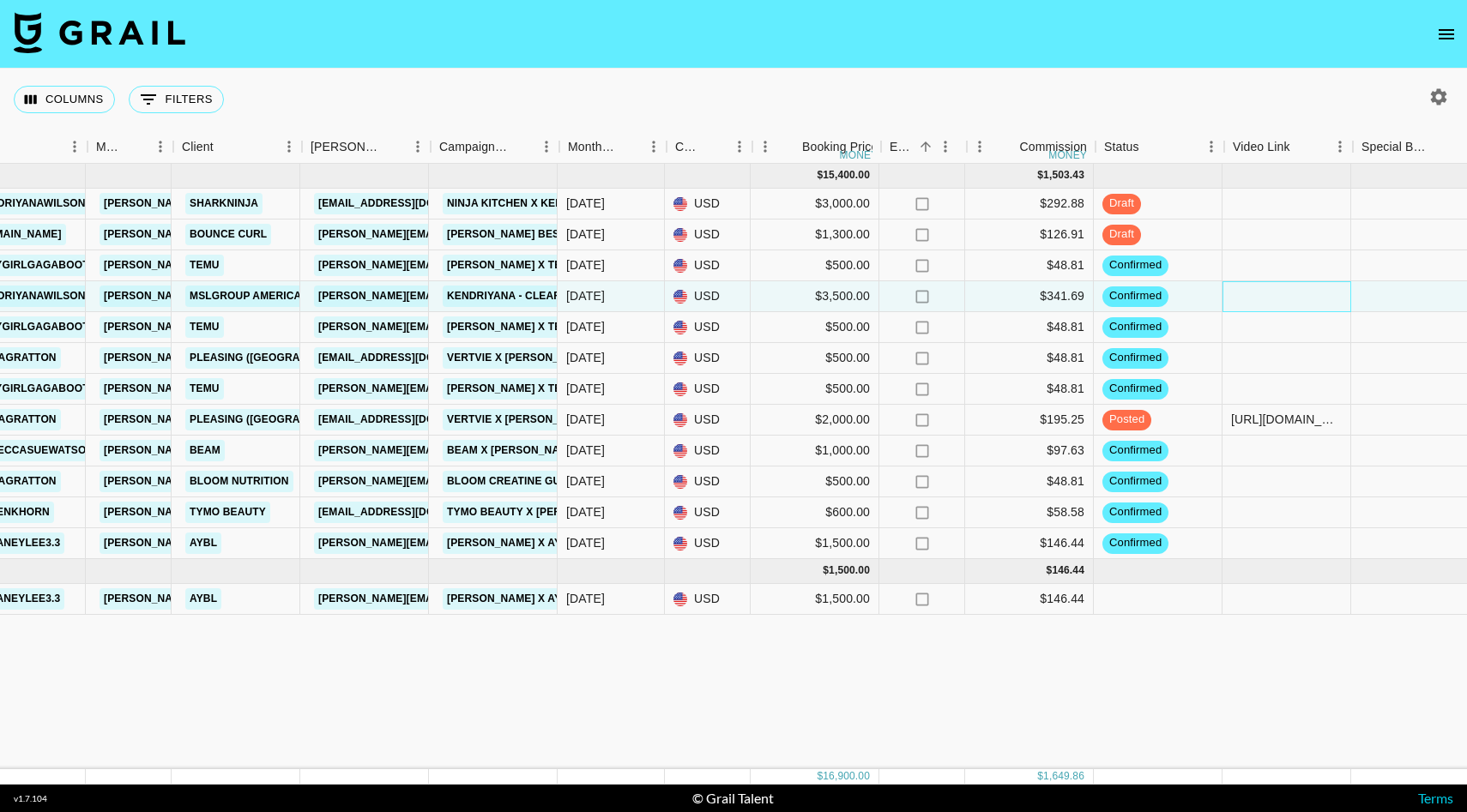
scroll to position [0, 395]
